Goal: Task Accomplishment & Management: Use online tool/utility

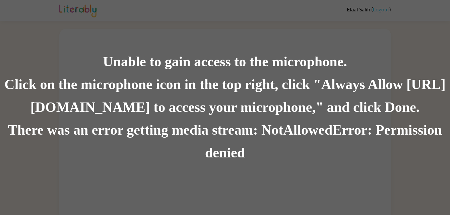
click at [58, 43] on div "Unable to gain access to the microphone. Click on the microphone icon in the to…" at bounding box center [225, 107] width 450 height 215
click at [42, 21] on div "Unable to gain access to the microphone. Click on the microphone icon in the to…" at bounding box center [225, 107] width 450 height 215
click at [69, 96] on div "Click on the microphone icon in the top right, click "Always Allow https://lite…" at bounding box center [225, 96] width 450 height 46
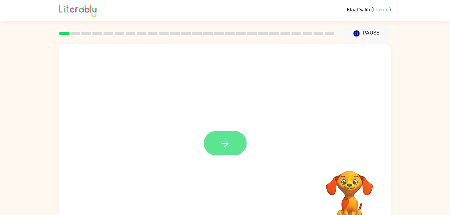
click at [228, 152] on button "button" at bounding box center [225, 143] width 43 height 24
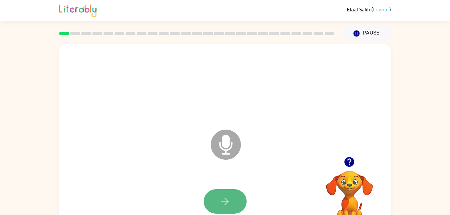
click at [227, 202] on icon "button" at bounding box center [225, 202] width 8 height 8
click at [234, 138] on icon at bounding box center [226, 145] width 30 height 30
click at [225, 144] on icon "Microphone The Microphone is here when it is your turn to talk" at bounding box center [259, 153] width 101 height 50
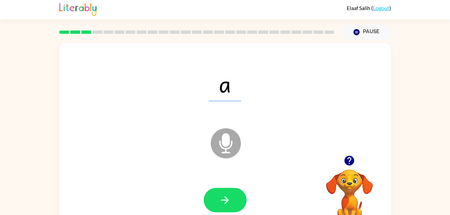
scroll to position [20, 0]
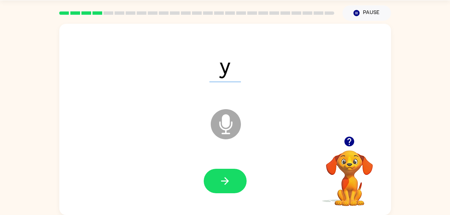
click at [246, 174] on div at bounding box center [225, 181] width 43 height 24
click at [241, 178] on button "button" at bounding box center [225, 181] width 43 height 24
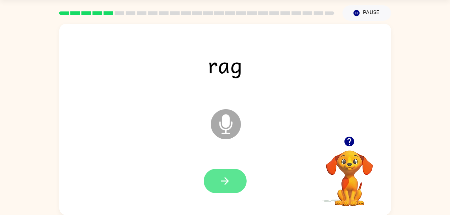
click at [235, 176] on button "button" at bounding box center [225, 181] width 43 height 24
click at [228, 176] on icon "button" at bounding box center [225, 181] width 12 height 12
click at [232, 173] on button "button" at bounding box center [225, 181] width 43 height 24
click at [222, 173] on button "button" at bounding box center [225, 181] width 43 height 24
click at [227, 184] on icon "button" at bounding box center [225, 181] width 12 height 12
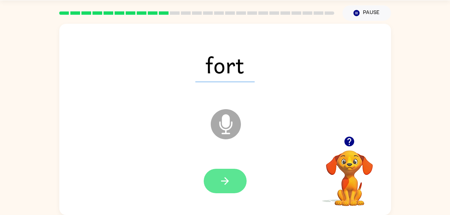
click at [228, 188] on button "button" at bounding box center [225, 181] width 43 height 24
click at [232, 177] on button "button" at bounding box center [225, 181] width 43 height 24
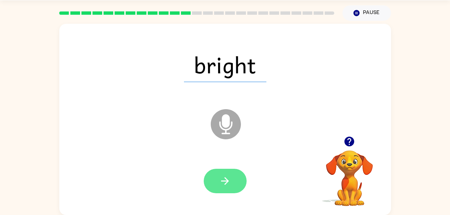
click at [229, 176] on icon "button" at bounding box center [225, 181] width 12 height 12
click at [227, 184] on icon "button" at bounding box center [225, 181] width 12 height 12
click at [231, 179] on button "button" at bounding box center [225, 181] width 43 height 24
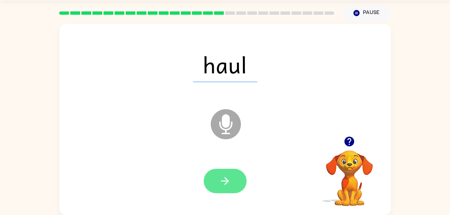
click at [226, 182] on icon "button" at bounding box center [225, 181] width 12 height 12
click at [222, 174] on button "button" at bounding box center [225, 181] width 43 height 24
click at [227, 176] on icon "button" at bounding box center [225, 181] width 12 height 12
click at [223, 182] on icon "button" at bounding box center [225, 181] width 12 height 12
click at [220, 170] on button "button" at bounding box center [225, 181] width 43 height 24
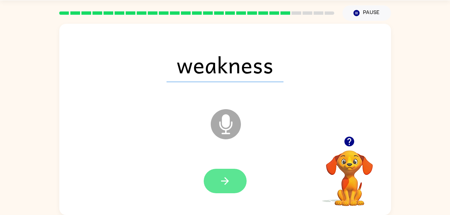
click at [233, 180] on button "button" at bounding box center [225, 181] width 43 height 24
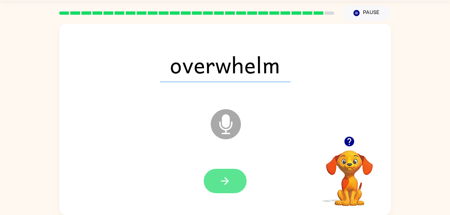
click at [232, 178] on button "button" at bounding box center [225, 181] width 43 height 24
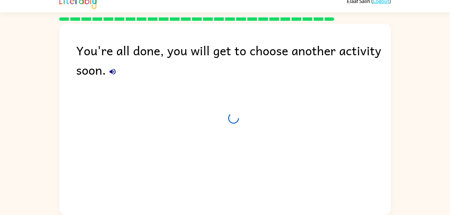
scroll to position [8, 0]
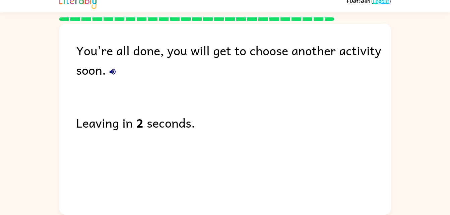
click at [116, 72] on icon "button" at bounding box center [113, 72] width 8 height 8
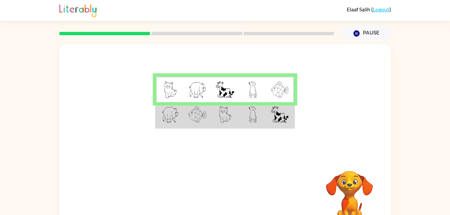
click at [249, 120] on img at bounding box center [253, 114] width 8 height 17
click at [231, 121] on img at bounding box center [225, 114] width 13 height 17
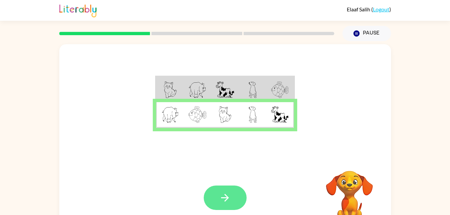
click at [227, 199] on icon "button" at bounding box center [225, 198] width 8 height 8
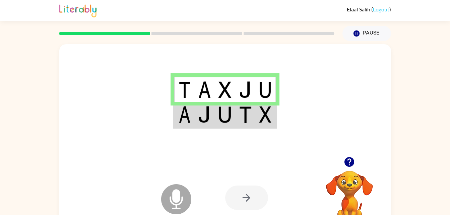
click at [239, 120] on td at bounding box center [245, 115] width 20 height 26
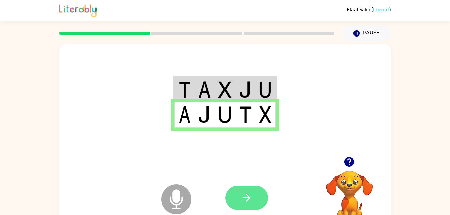
click at [244, 209] on button "button" at bounding box center [246, 198] width 43 height 24
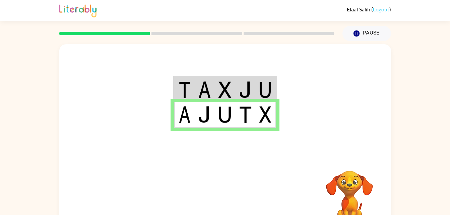
click at [354, 82] on div at bounding box center [225, 100] width 332 height 113
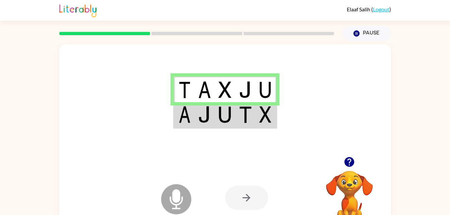
click at [168, 198] on icon at bounding box center [176, 199] width 30 height 30
click at [228, 115] on img at bounding box center [224, 114] width 13 height 17
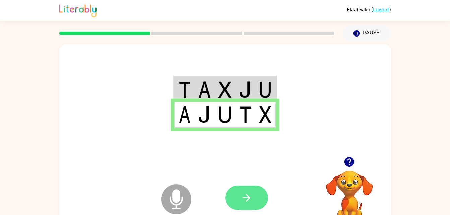
click at [255, 199] on button "button" at bounding box center [246, 198] width 43 height 24
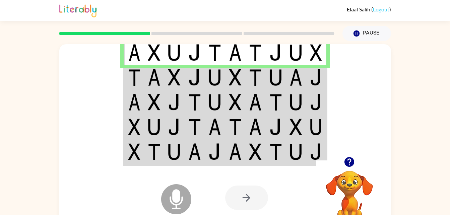
click at [222, 75] on td at bounding box center [215, 77] width 20 height 25
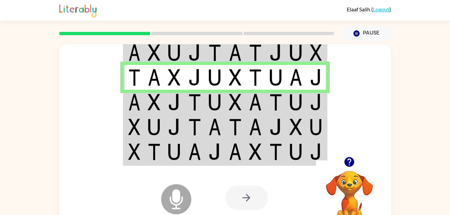
click at [269, 106] on td at bounding box center [276, 102] width 20 height 25
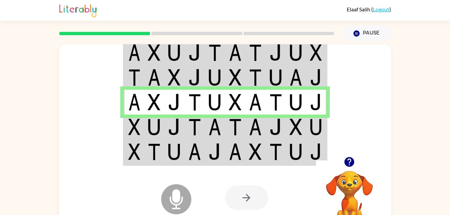
click at [173, 126] on img at bounding box center [174, 127] width 13 height 17
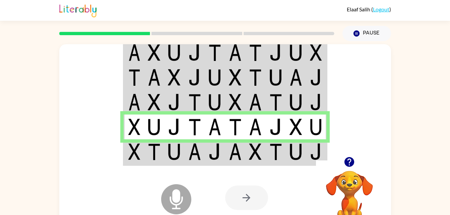
click at [181, 151] on td at bounding box center [174, 152] width 20 height 26
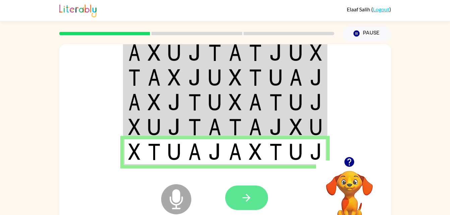
click at [255, 197] on button "button" at bounding box center [246, 198] width 43 height 24
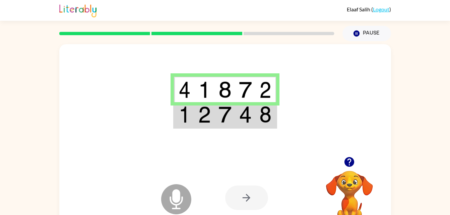
click at [229, 115] on img at bounding box center [224, 114] width 13 height 17
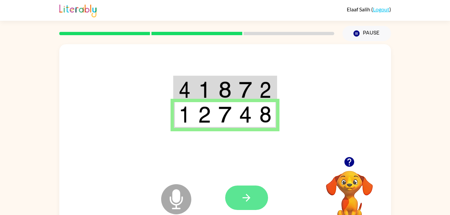
click at [245, 193] on icon "button" at bounding box center [247, 198] width 12 height 12
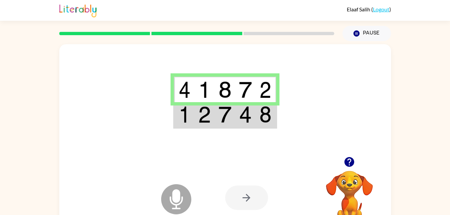
click at [237, 114] on td at bounding box center [245, 115] width 20 height 26
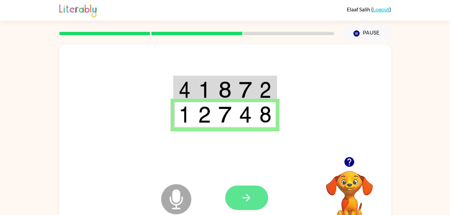
click at [247, 192] on icon "button" at bounding box center [247, 198] width 12 height 12
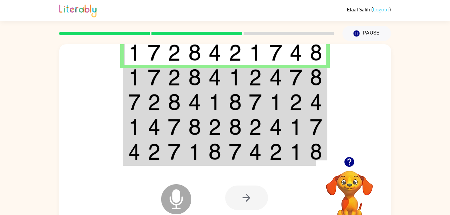
click at [177, 88] on td at bounding box center [174, 77] width 20 height 25
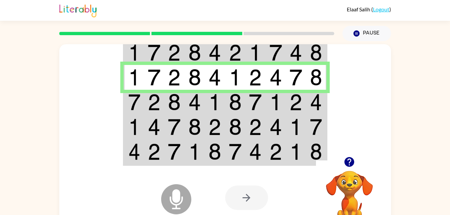
click at [166, 97] on td at bounding box center [174, 102] width 20 height 25
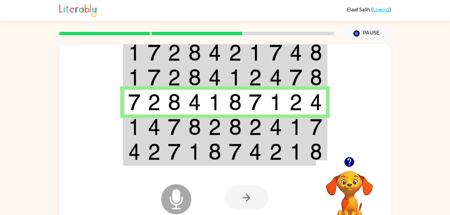
click at [267, 124] on td at bounding box center [276, 127] width 20 height 25
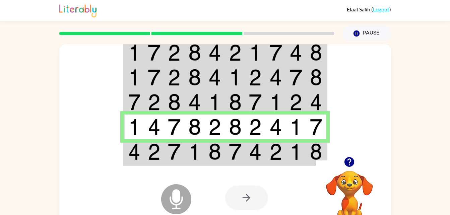
click at [242, 147] on td at bounding box center [235, 152] width 20 height 26
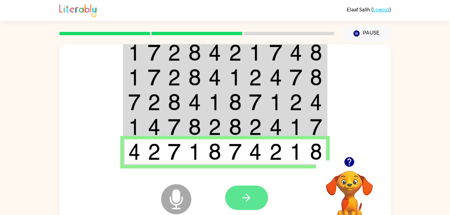
click at [247, 194] on icon "button" at bounding box center [247, 198] width 12 height 12
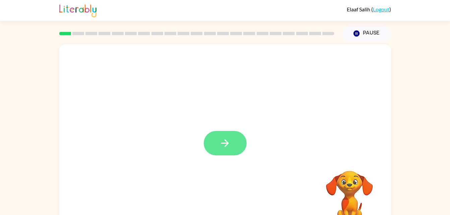
click at [229, 137] on icon "button" at bounding box center [225, 143] width 12 height 12
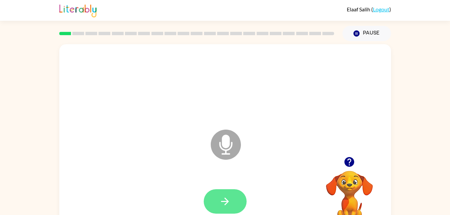
click at [229, 190] on button "button" at bounding box center [225, 201] width 43 height 24
click at [229, 200] on icon "button" at bounding box center [225, 202] width 12 height 12
click at [233, 203] on button "button" at bounding box center [225, 201] width 43 height 24
click at [237, 200] on button "button" at bounding box center [225, 201] width 43 height 24
click at [236, 196] on button "button" at bounding box center [225, 201] width 43 height 24
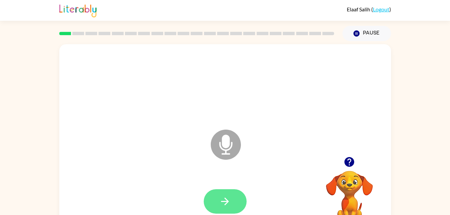
click at [231, 200] on button "button" at bounding box center [225, 201] width 43 height 24
click at [237, 204] on button "button" at bounding box center [225, 201] width 43 height 24
click at [229, 205] on icon "button" at bounding box center [225, 202] width 12 height 12
click at [228, 202] on icon "button" at bounding box center [225, 202] width 8 height 8
click at [228, 194] on button "button" at bounding box center [225, 201] width 43 height 24
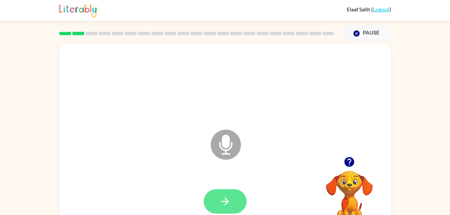
click at [230, 196] on icon "button" at bounding box center [225, 202] width 12 height 12
click at [231, 200] on button "button" at bounding box center [225, 201] width 43 height 24
click at [228, 203] on icon "button" at bounding box center [225, 202] width 12 height 12
click at [232, 197] on button "button" at bounding box center [225, 201] width 43 height 24
click at [227, 196] on icon "button" at bounding box center [225, 202] width 12 height 12
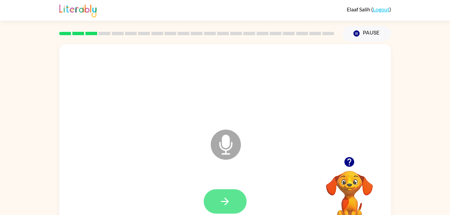
click at [230, 202] on icon "button" at bounding box center [225, 202] width 12 height 12
click at [226, 205] on icon "button" at bounding box center [225, 202] width 12 height 12
click at [221, 205] on icon "button" at bounding box center [225, 202] width 12 height 12
click at [232, 199] on button "button" at bounding box center [225, 201] width 43 height 24
click at [227, 198] on icon "button" at bounding box center [225, 202] width 12 height 12
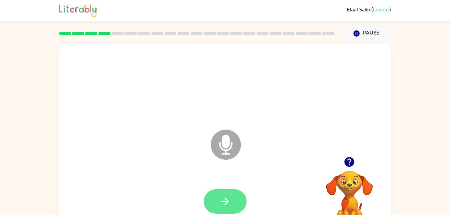
click at [226, 206] on icon "button" at bounding box center [225, 202] width 12 height 12
click at [235, 202] on button "button" at bounding box center [225, 201] width 43 height 24
click at [220, 199] on icon "button" at bounding box center [225, 202] width 12 height 12
click at [233, 206] on button "button" at bounding box center [225, 201] width 43 height 24
click at [230, 196] on icon "button" at bounding box center [225, 202] width 12 height 12
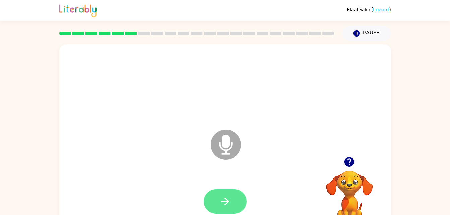
click at [234, 201] on button "button" at bounding box center [225, 201] width 43 height 24
click at [228, 203] on icon "button" at bounding box center [225, 202] width 12 height 12
click at [243, 193] on button "button" at bounding box center [225, 201] width 43 height 24
click at [223, 199] on icon "button" at bounding box center [225, 202] width 12 height 12
click at [233, 197] on button "button" at bounding box center [225, 201] width 43 height 24
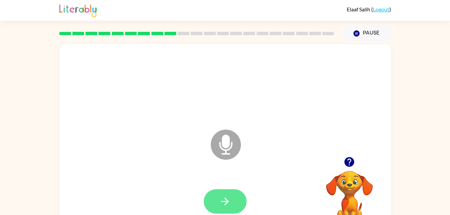
click at [224, 199] on icon "button" at bounding box center [225, 202] width 12 height 12
click at [227, 196] on icon "button" at bounding box center [225, 202] width 12 height 12
click at [226, 208] on button "button" at bounding box center [225, 201] width 43 height 24
click at [226, 199] on icon "button" at bounding box center [225, 202] width 8 height 8
click at [216, 199] on button "button" at bounding box center [225, 201] width 43 height 24
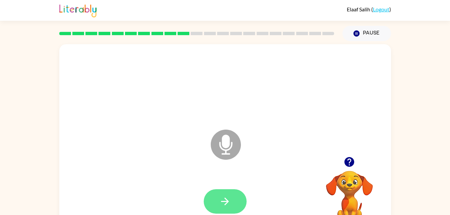
click at [214, 192] on button "button" at bounding box center [225, 201] width 43 height 24
click at [228, 198] on icon "button" at bounding box center [225, 202] width 12 height 12
click at [226, 207] on button "button" at bounding box center [225, 201] width 43 height 24
click at [230, 199] on icon "button" at bounding box center [225, 202] width 12 height 12
click at [229, 199] on icon "button" at bounding box center [225, 202] width 12 height 12
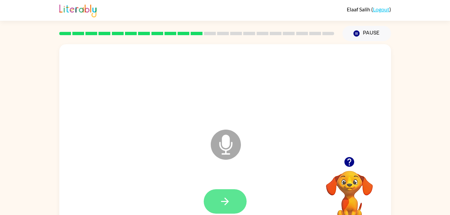
click at [229, 195] on button "button" at bounding box center [225, 201] width 43 height 24
click at [237, 202] on button "button" at bounding box center [225, 201] width 43 height 24
click at [226, 192] on button "button" at bounding box center [225, 201] width 43 height 24
click at [234, 197] on button "button" at bounding box center [225, 201] width 43 height 24
click at [240, 197] on button "button" at bounding box center [225, 201] width 43 height 24
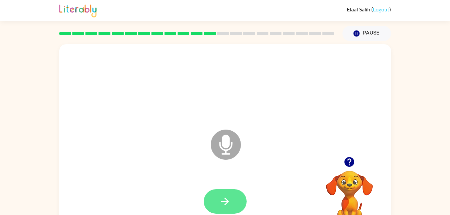
click at [226, 199] on icon "button" at bounding box center [225, 202] width 12 height 12
click at [235, 202] on button "button" at bounding box center [225, 201] width 43 height 24
click at [229, 196] on icon "button" at bounding box center [225, 202] width 12 height 12
click at [230, 202] on icon "button" at bounding box center [225, 202] width 12 height 12
